Goal: Task Accomplishment & Management: Complete application form

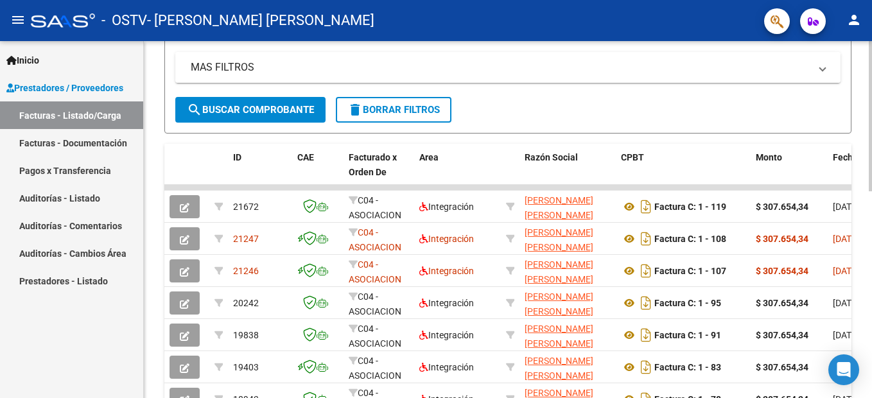
scroll to position [321, 0]
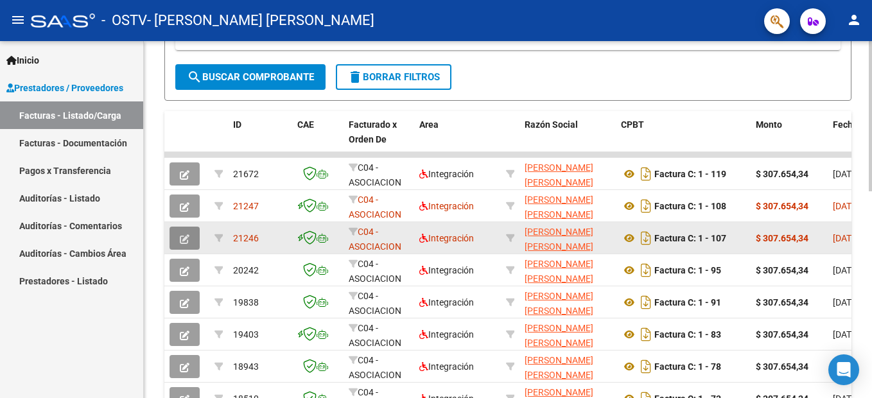
click at [184, 239] on icon "button" at bounding box center [185, 239] width 10 height 10
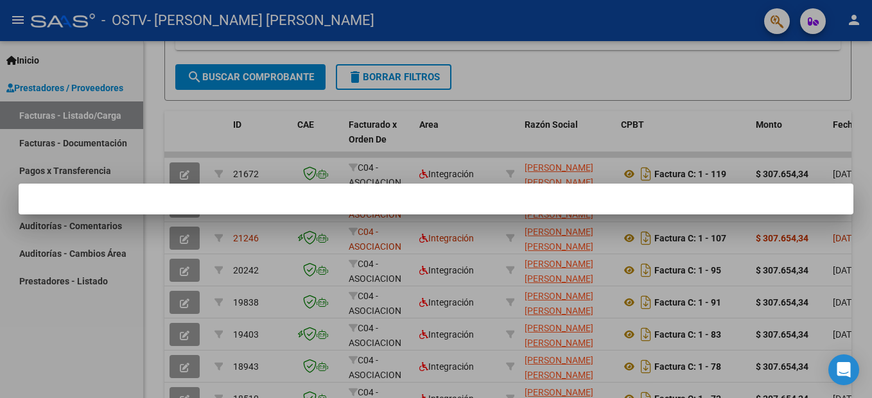
click at [185, 203] on mat-dialog-container at bounding box center [436, 199] width 834 height 31
click at [608, 124] on div at bounding box center [436, 199] width 872 height 398
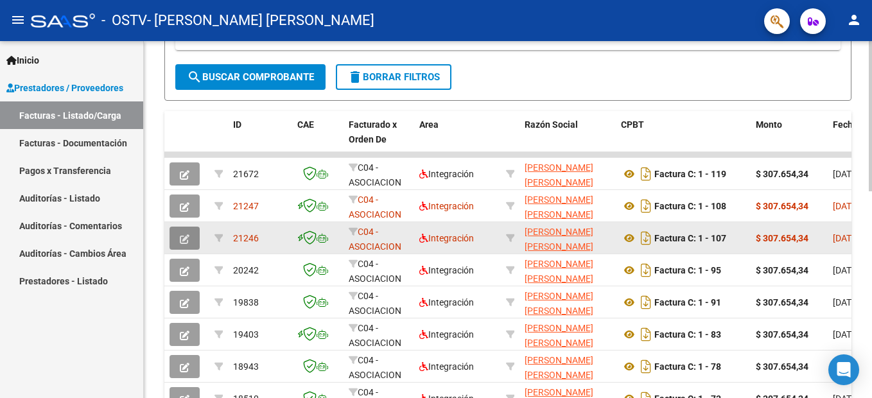
click at [187, 241] on icon "button" at bounding box center [185, 239] width 10 height 10
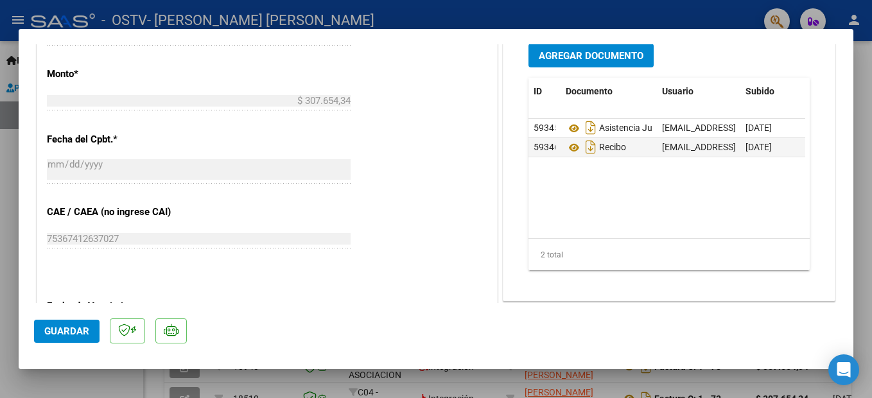
scroll to position [642, 0]
click at [594, 55] on span "Agregar Documento" at bounding box center [590, 55] width 105 height 12
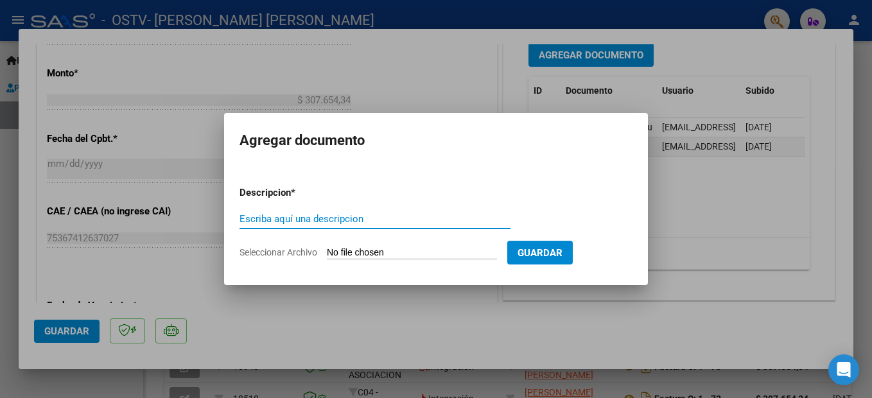
click at [318, 214] on input "Escriba aquí una descripcion" at bounding box center [374, 219] width 271 height 12
type input "recibo"
click at [337, 253] on input "Seleccionar Archivo" at bounding box center [412, 253] width 170 height 12
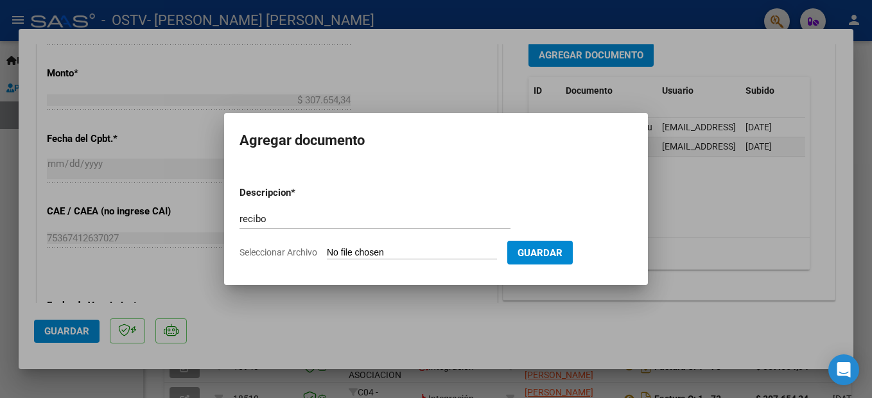
type input "C:\fakepath\recibo factura 91.pdf"
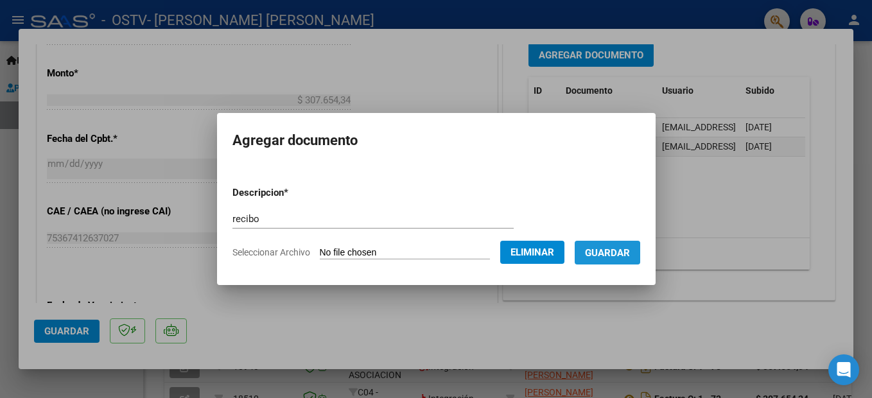
click at [627, 253] on span "Guardar" at bounding box center [607, 253] width 45 height 12
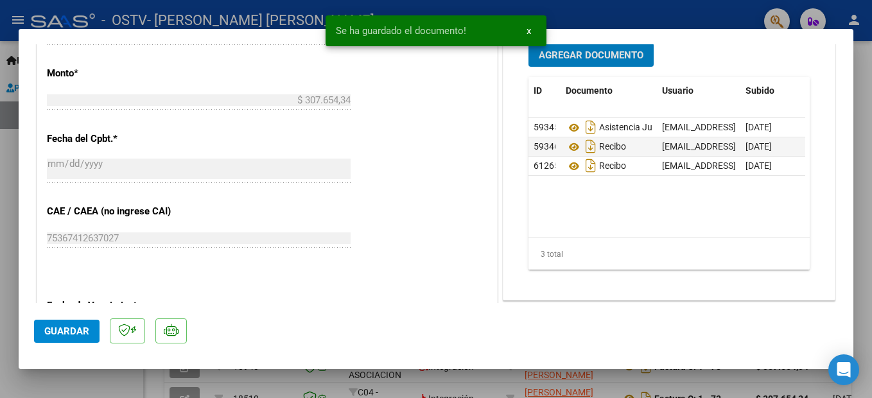
scroll to position [640, 0]
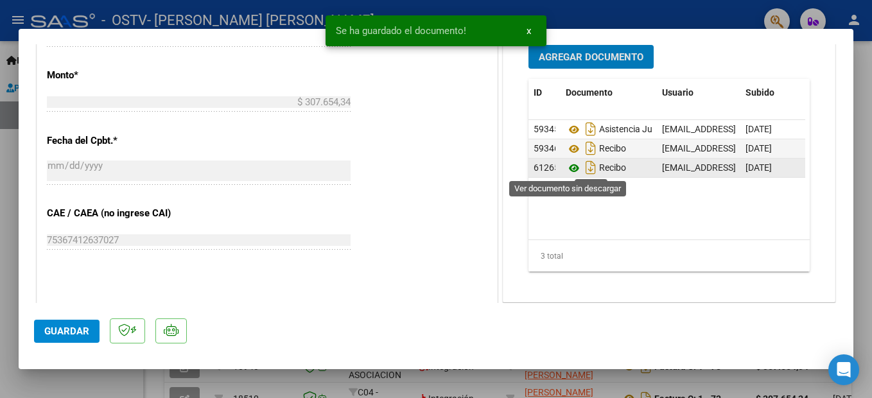
click at [566, 167] on icon at bounding box center [573, 167] width 17 height 15
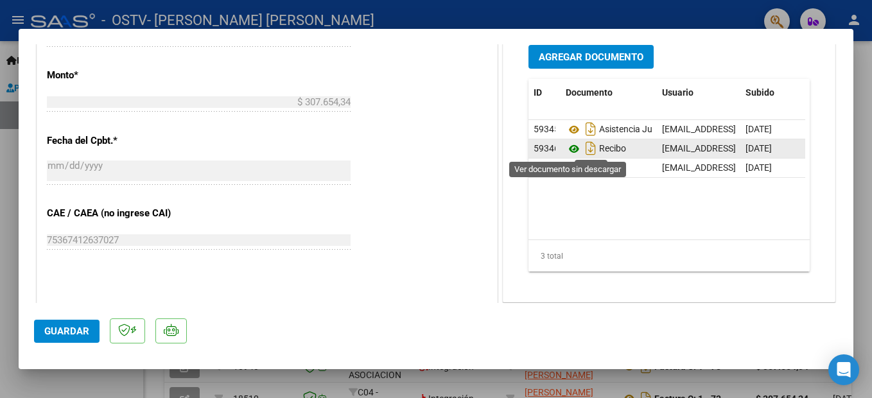
click at [566, 150] on icon at bounding box center [573, 148] width 17 height 15
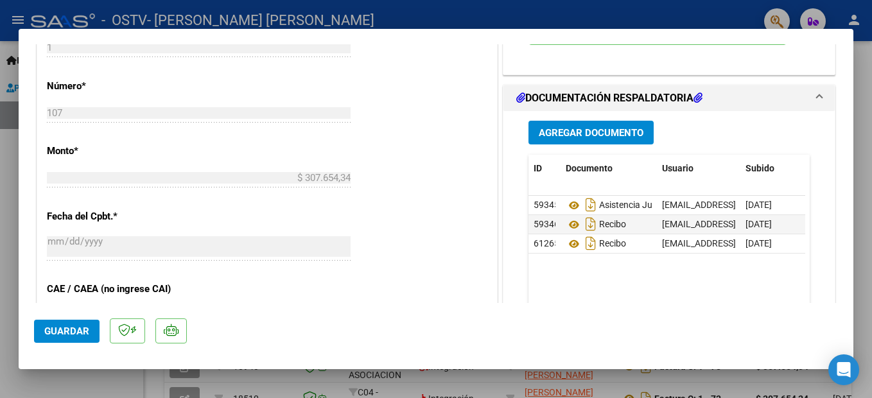
scroll to position [768, 0]
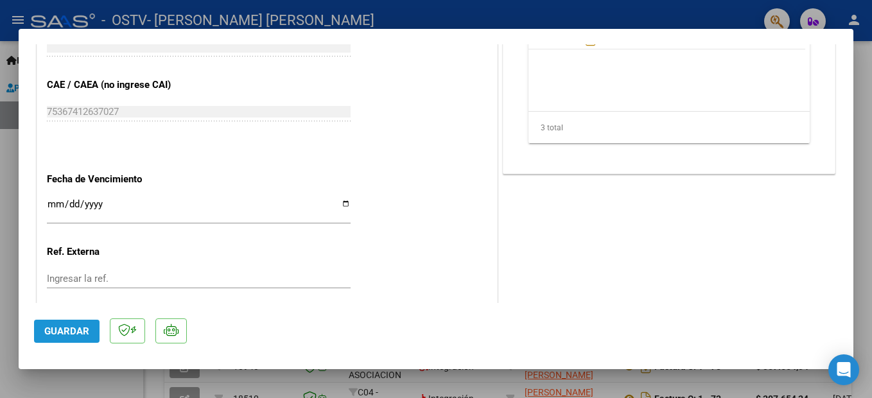
click at [71, 333] on span "Guardar" at bounding box center [66, 331] width 45 height 12
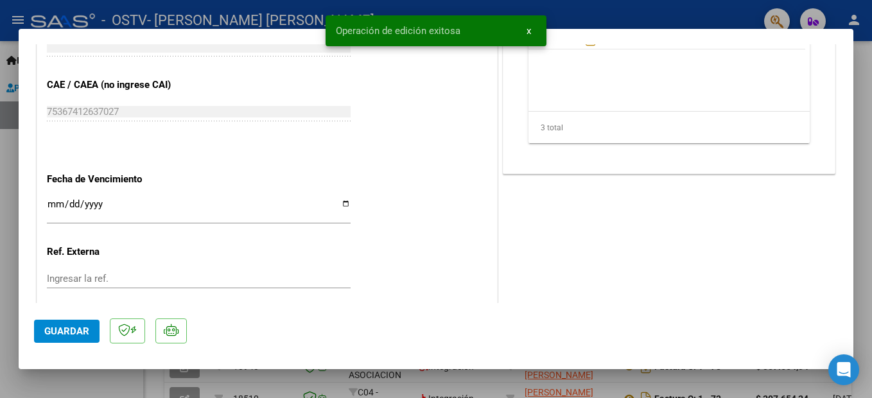
click at [587, 14] on div at bounding box center [436, 199] width 872 height 398
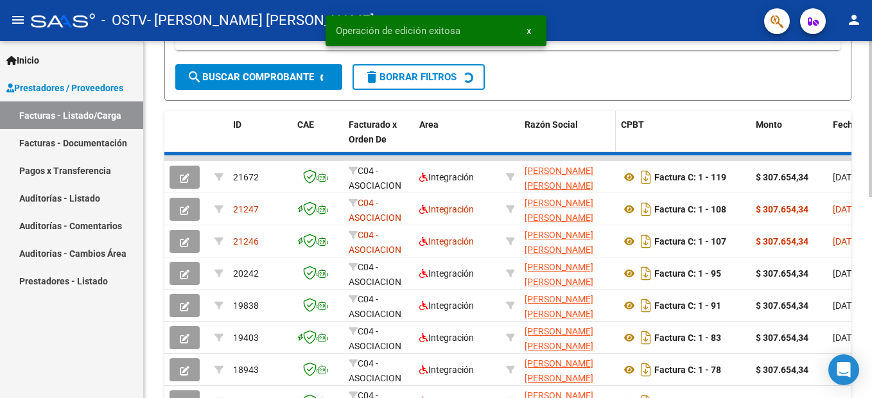
scroll to position [321, 0]
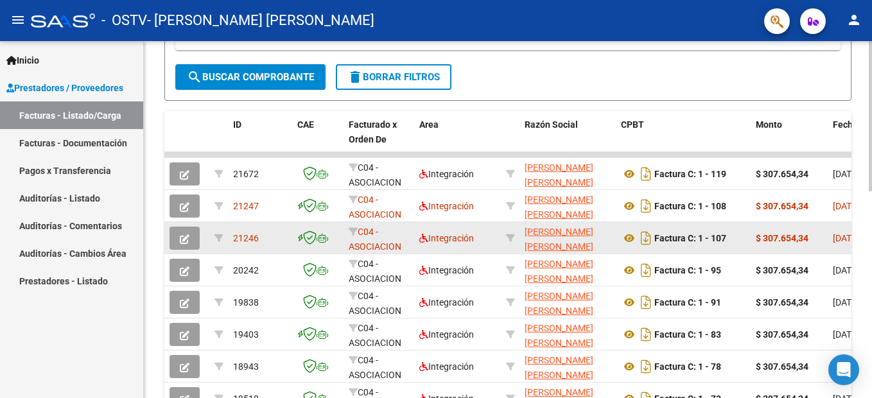
click at [180, 240] on icon "button" at bounding box center [185, 239] width 10 height 10
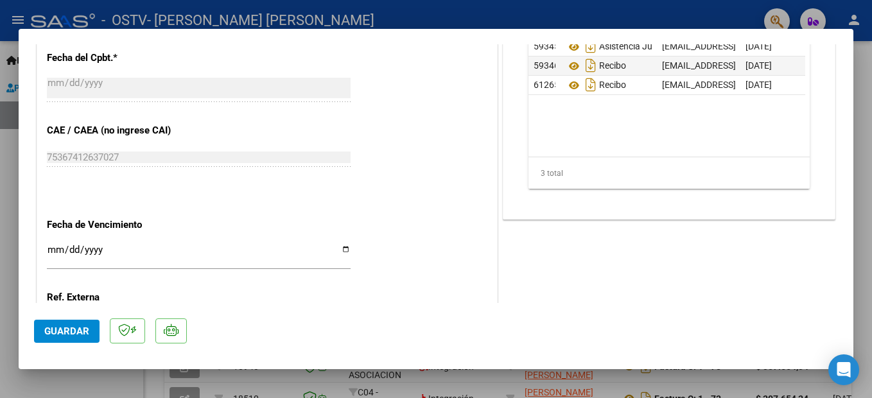
scroll to position [843, 0]
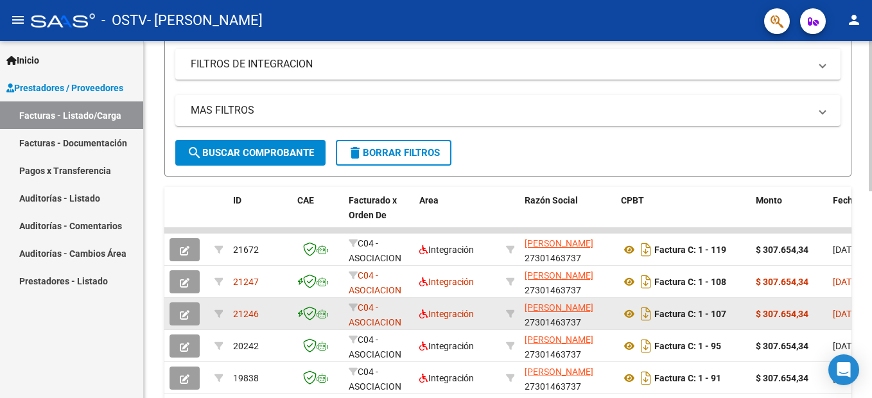
scroll to position [257, 0]
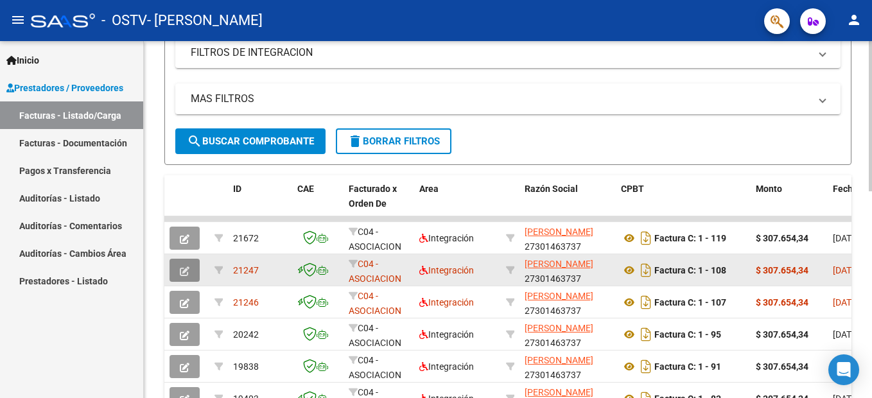
click at [185, 271] on icon "button" at bounding box center [185, 271] width 10 height 10
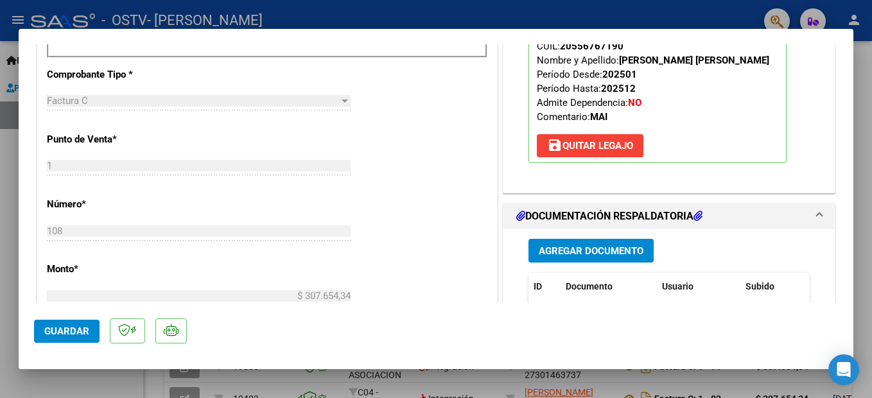
scroll to position [449, 0]
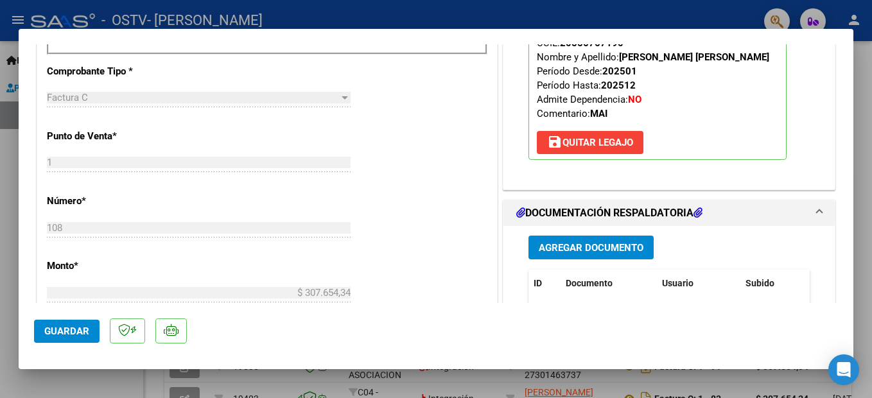
click at [590, 252] on span "Agregar Documento" at bounding box center [590, 248] width 105 height 12
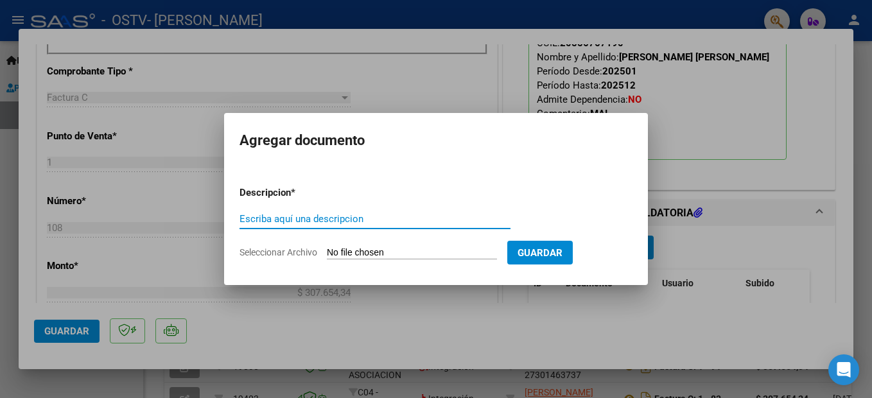
click at [331, 216] on input "Escriba aquí una descripcion" at bounding box center [374, 219] width 271 height 12
type input "recibo"
click at [291, 257] on span "Seleccionar Archivo" at bounding box center [278, 252] width 78 height 10
click at [327, 257] on input "Seleccionar Archivo" at bounding box center [412, 253] width 170 height 12
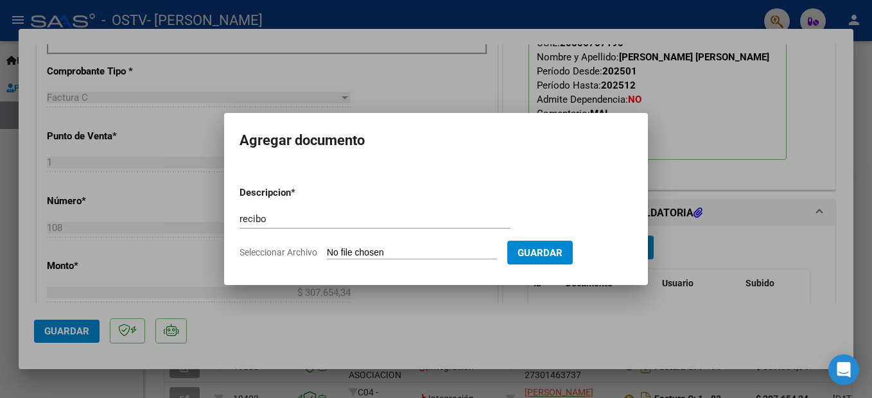
type input "C:\fakepath\recibo factura 95.pdf"
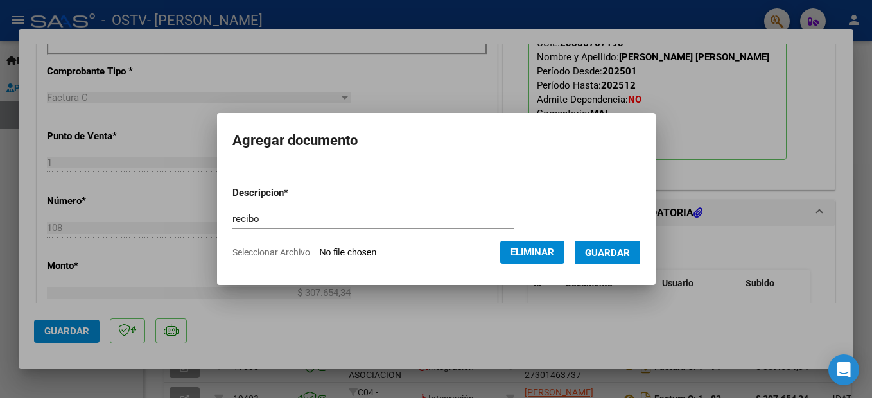
click at [627, 252] on span "Guardar" at bounding box center [607, 253] width 45 height 12
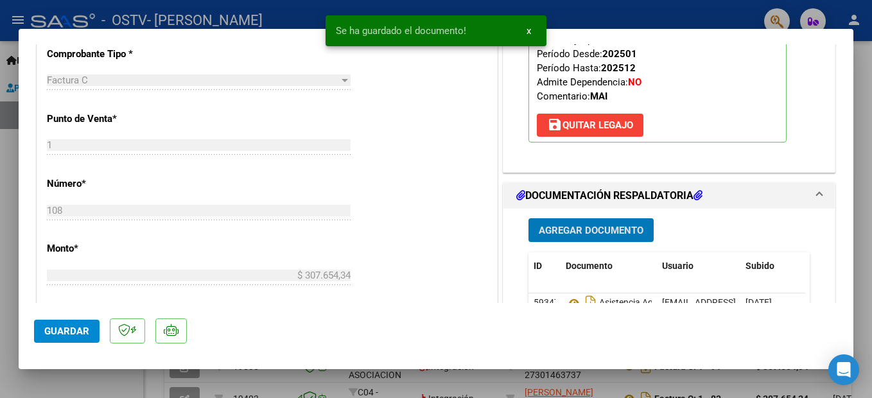
scroll to position [642, 0]
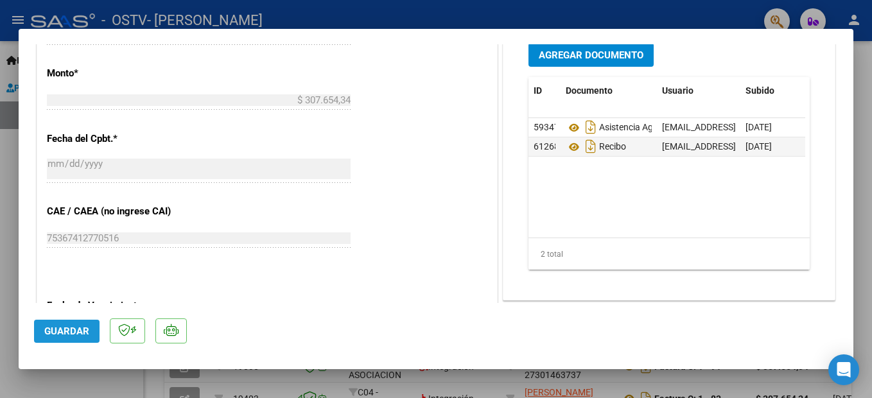
click at [62, 329] on span "Guardar" at bounding box center [66, 331] width 45 height 12
click at [54, 334] on span "Guardar" at bounding box center [66, 331] width 45 height 12
